Goal: Task Accomplishment & Management: Complete application form

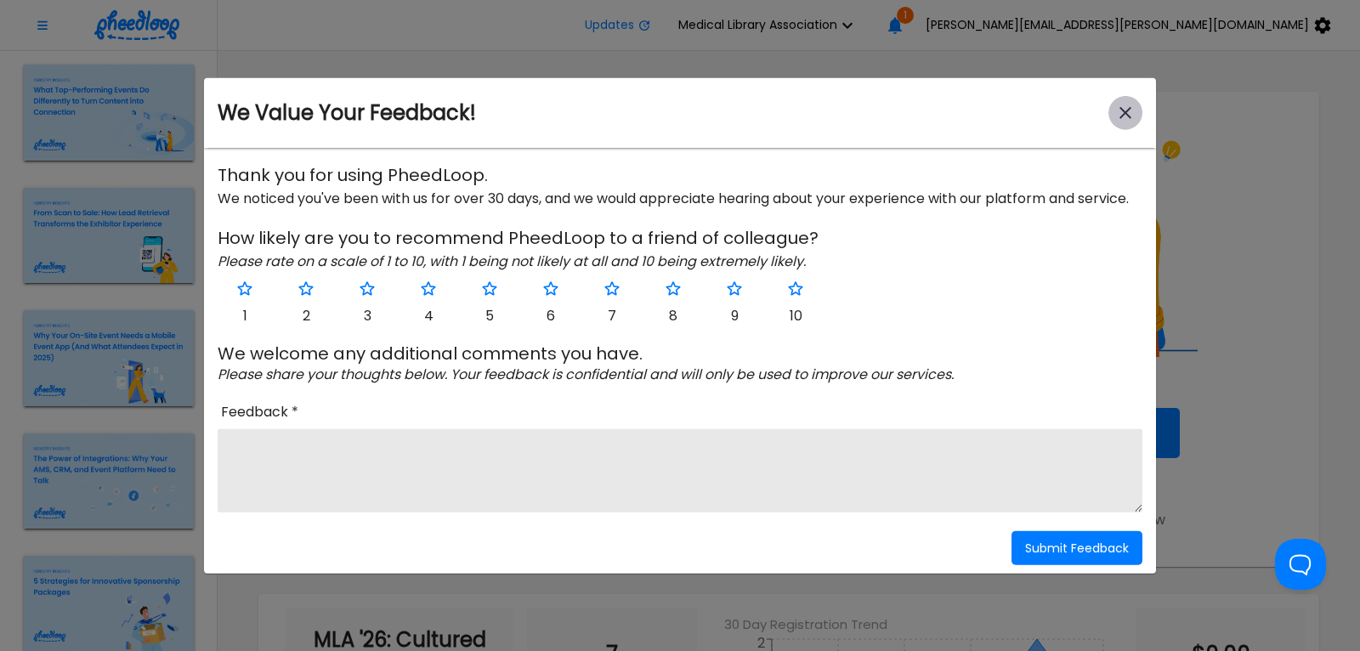
click at [1124, 119] on icon "close-modal" at bounding box center [1125, 113] width 20 height 20
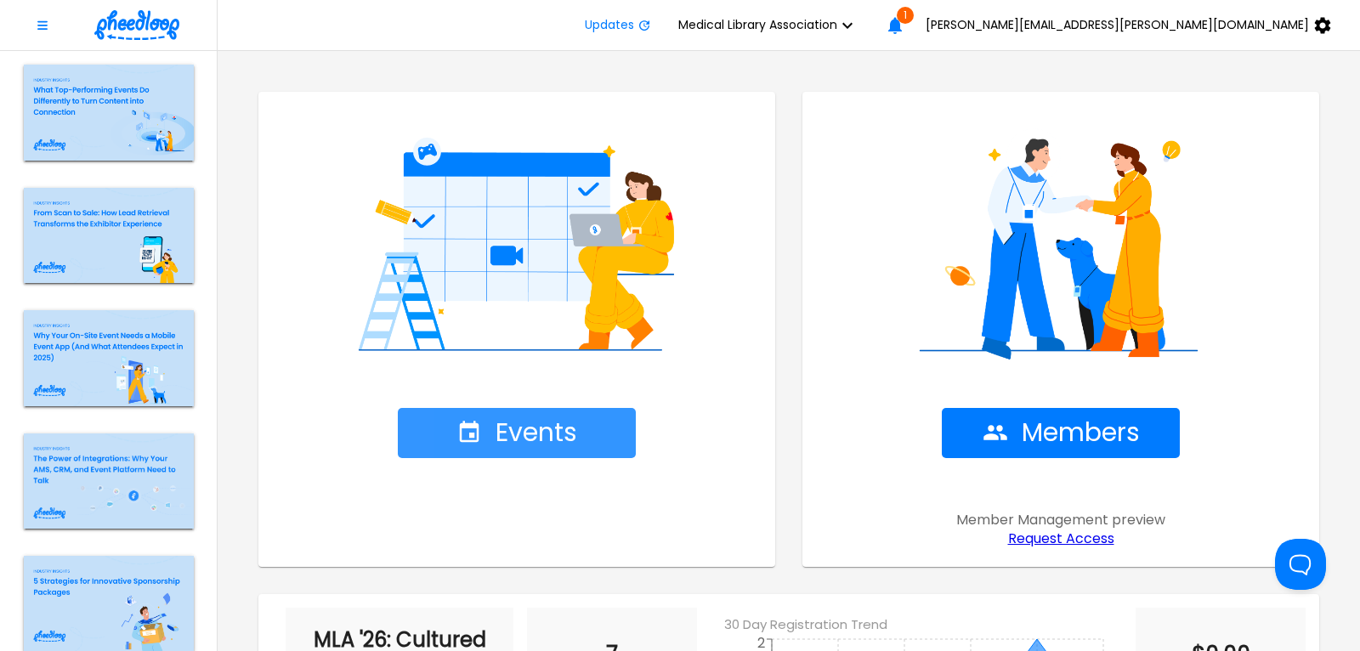
click at [531, 428] on span "Events" at bounding box center [516, 433] width 121 height 30
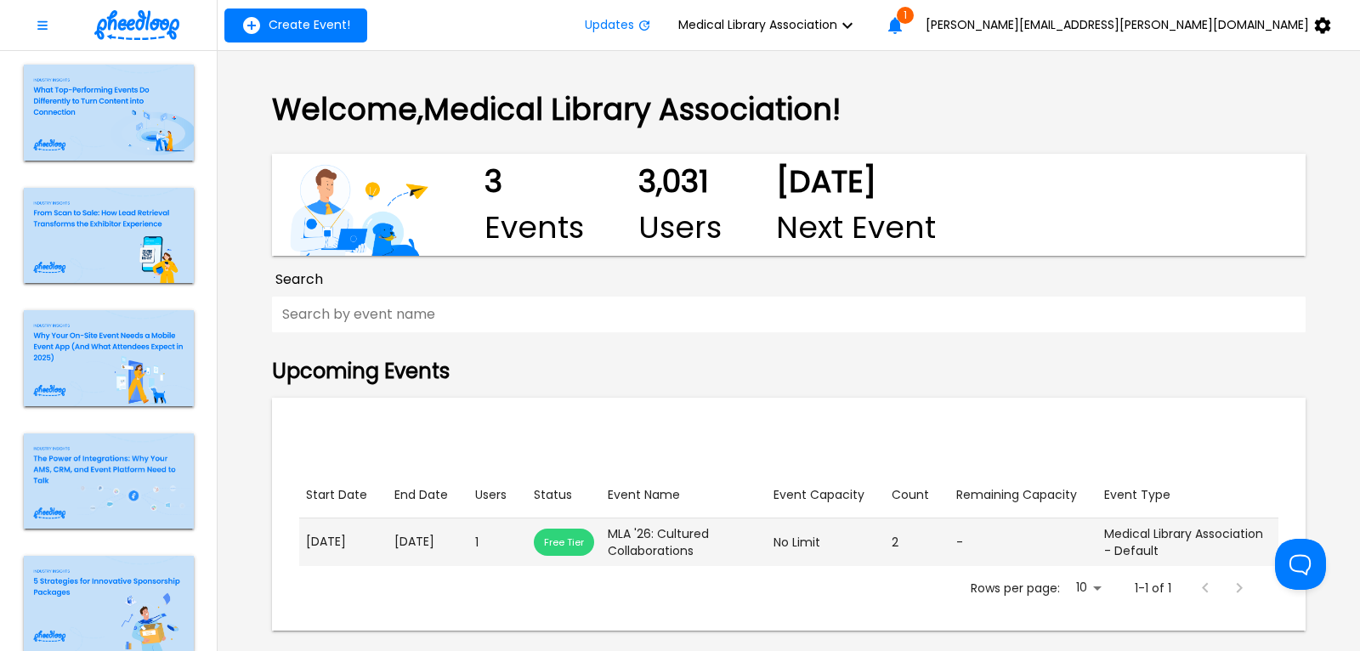
click at [418, 551] on p "[DATE]" at bounding box center [427, 542] width 67 height 18
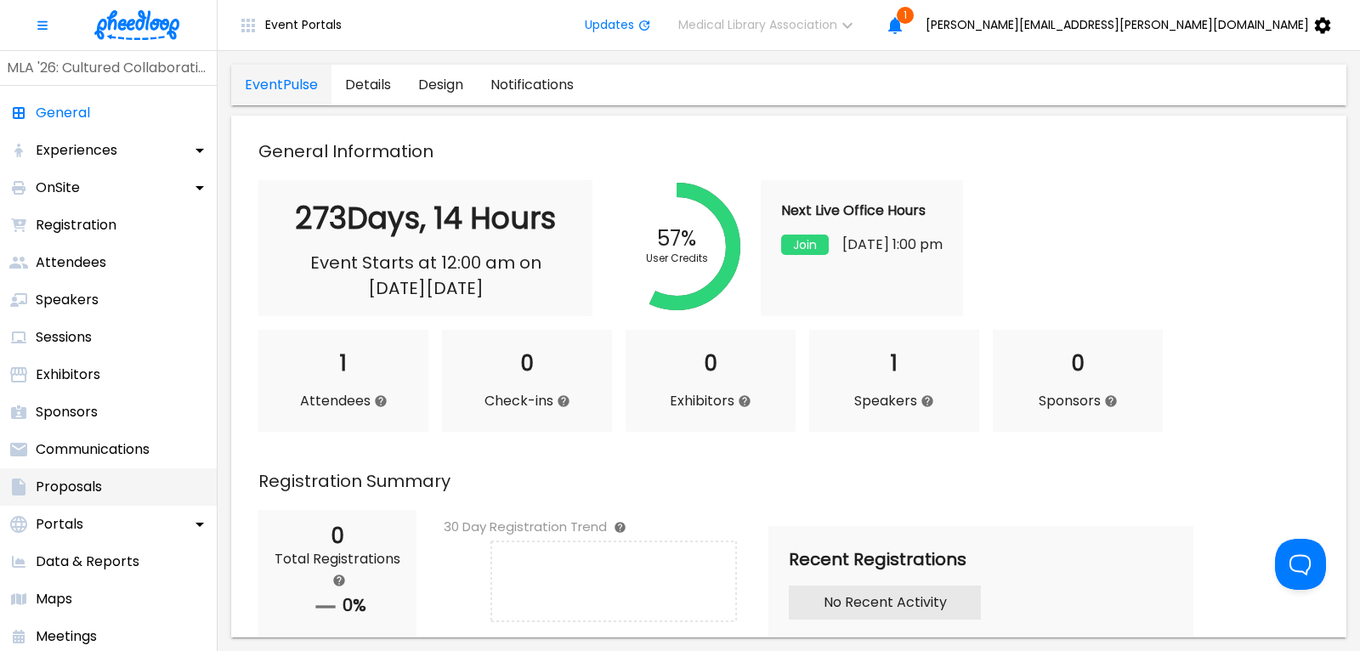
click at [84, 492] on p "Proposals" at bounding box center [69, 487] width 66 height 20
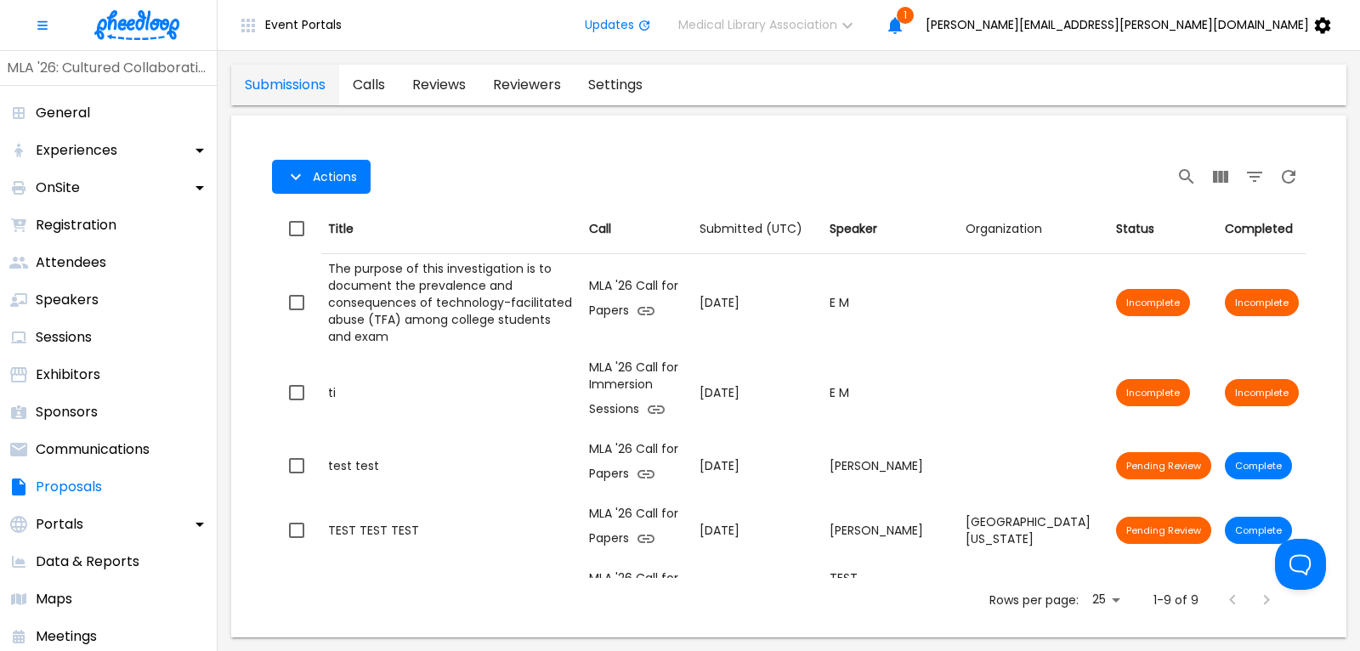
click at [381, 76] on link "calls" at bounding box center [368, 85] width 59 height 41
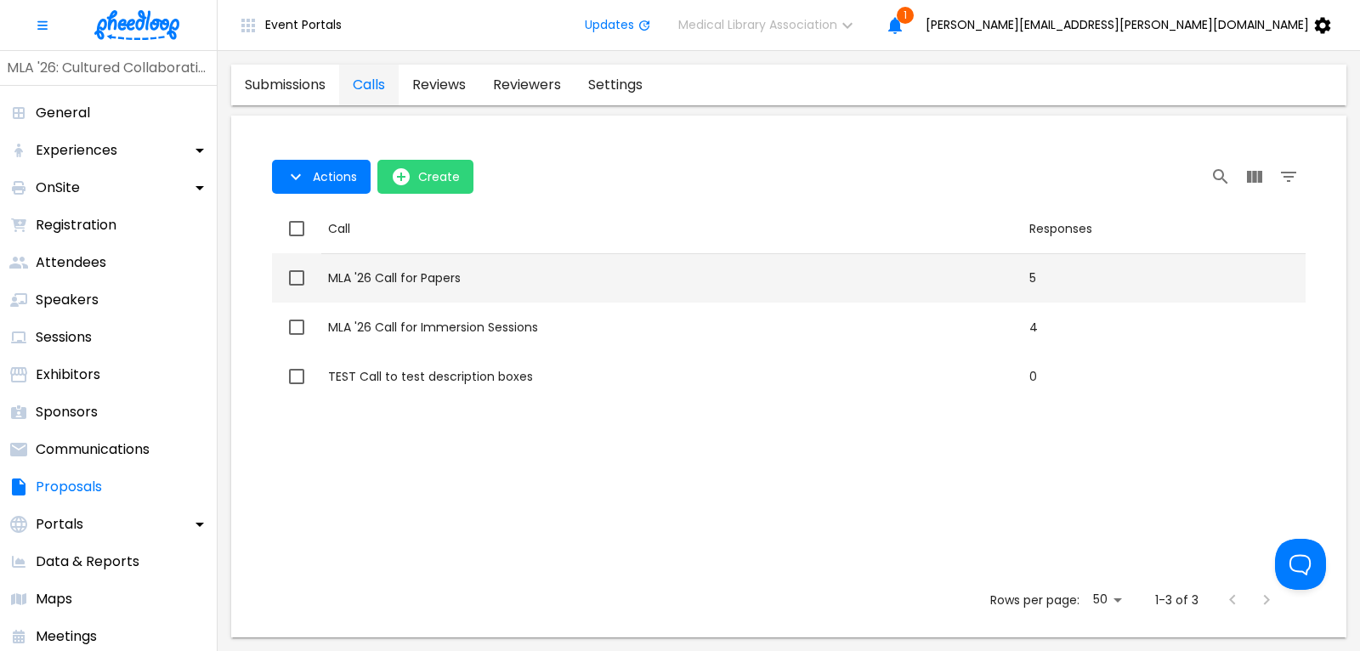
click at [423, 274] on div "MLA '26 Call for Papers" at bounding box center [671, 277] width 687 height 17
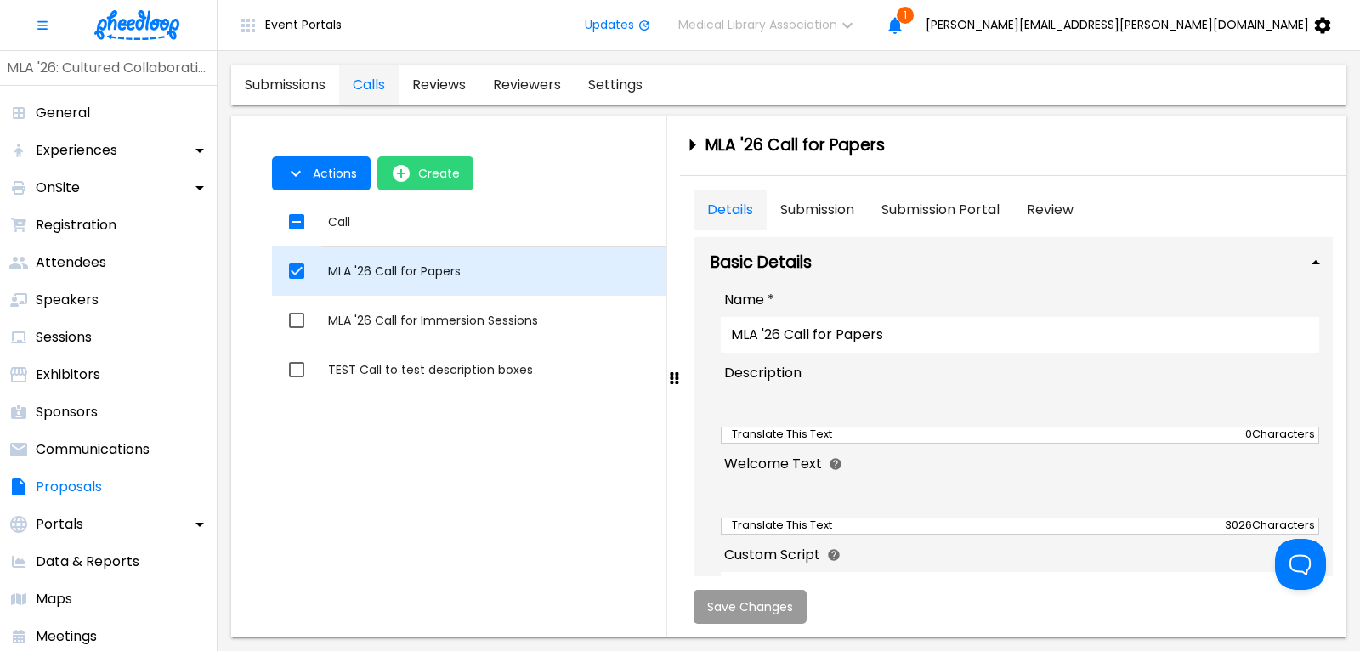
checkbox input "true"
type textarea "<p><strong> </strong></p>"
type textarea "<p><strong><span style="font-size: 24pt;"><img src="[URL][DOMAIN_NAME]" alt="" …"
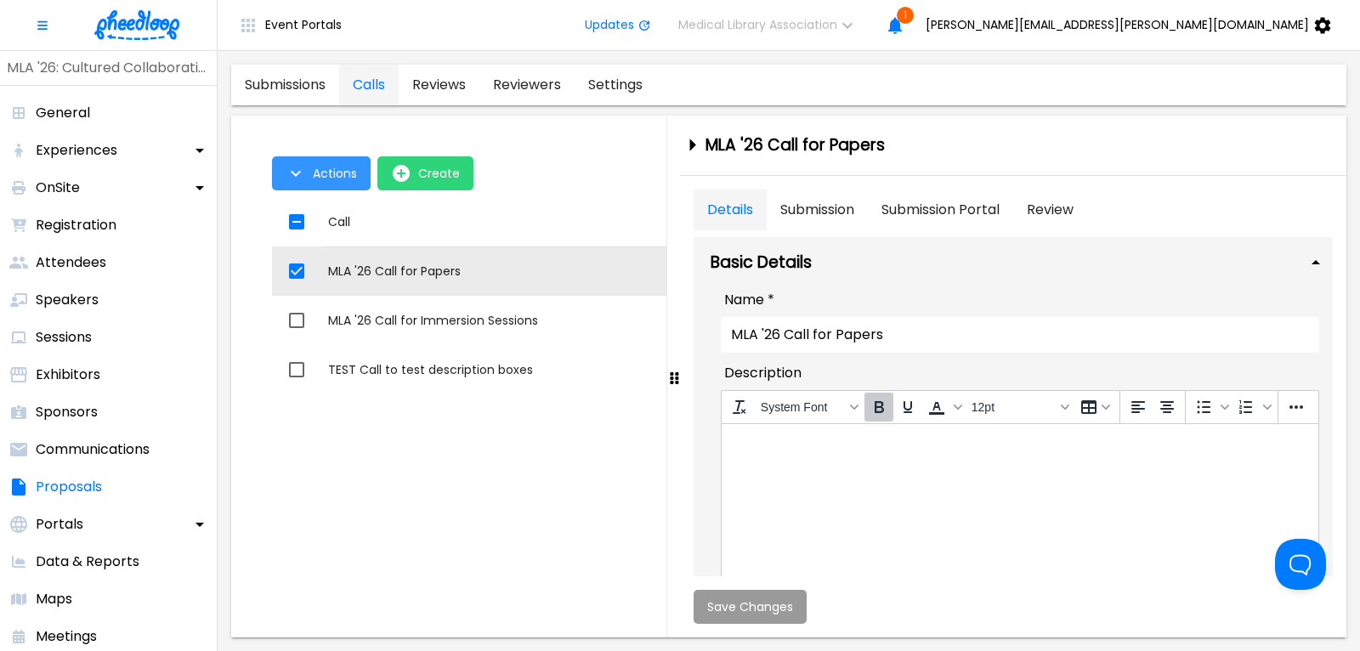
click at [327, 172] on span "Actions" at bounding box center [335, 174] width 44 height 14
click at [328, 221] on li "Application Link" at bounding box center [338, 212] width 132 height 31
click at [455, 320] on div at bounding box center [680, 325] width 1360 height 651
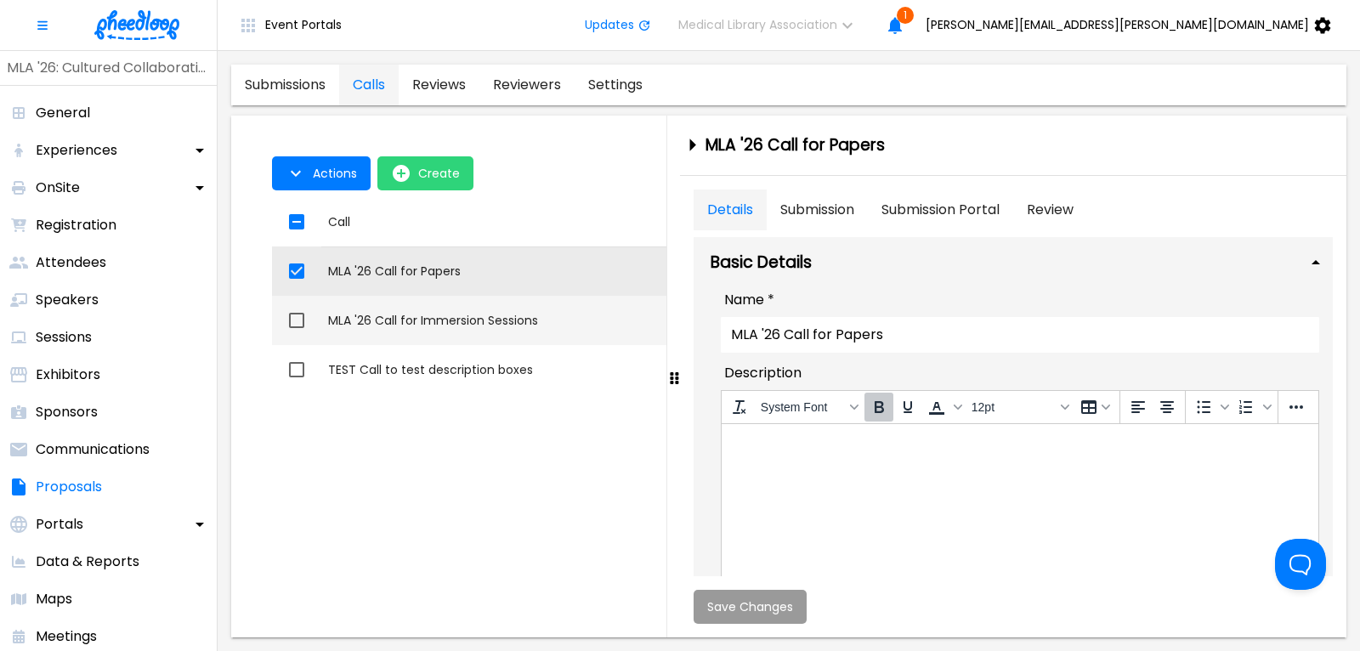
click at [429, 317] on div "MLA '26 Call for Immersion Sessions" at bounding box center [671, 320] width 687 height 17
checkbox input "false"
checkbox input "true"
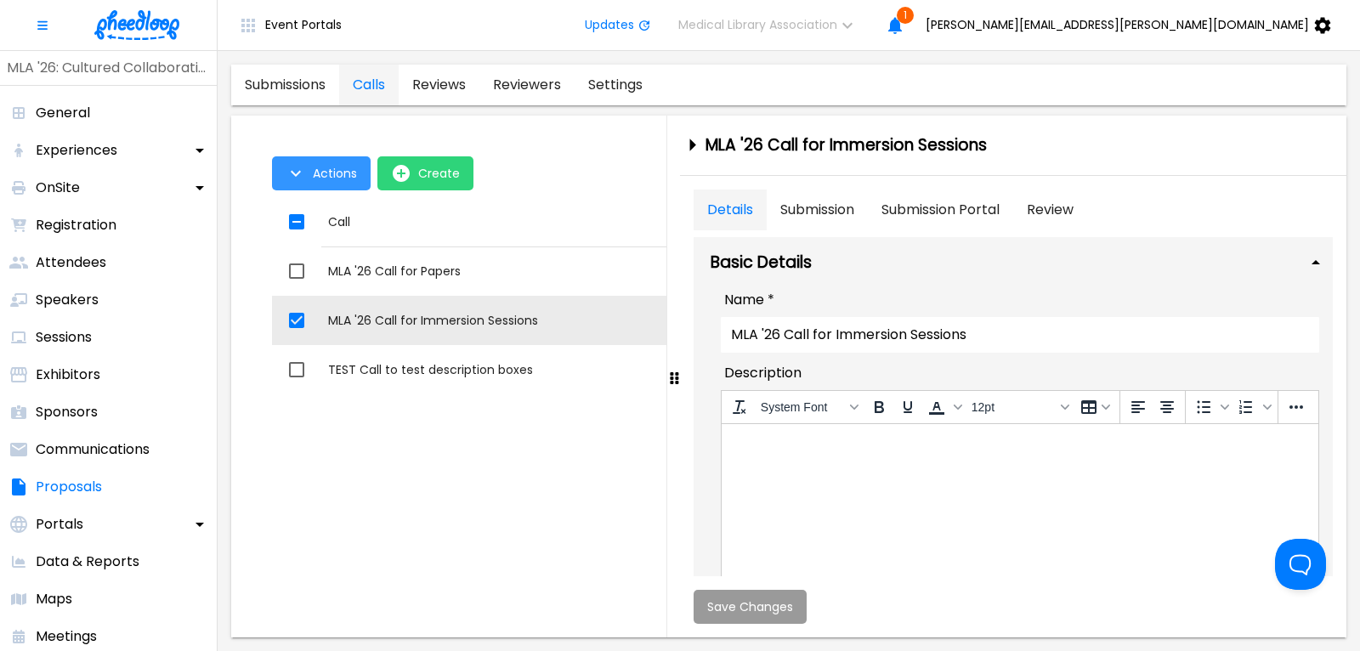
click at [331, 168] on span "Actions" at bounding box center [335, 174] width 44 height 14
click at [342, 211] on li "Application Link" at bounding box center [338, 212] width 132 height 31
